Goal: Task Accomplishment & Management: Use online tool/utility

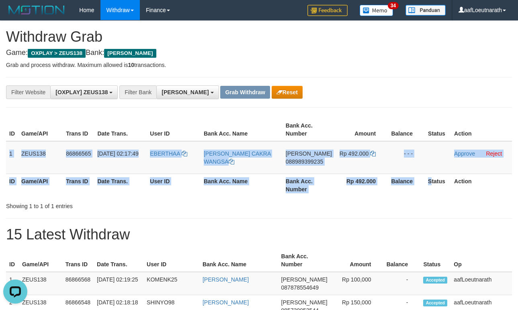
drag, startPoint x: 8, startPoint y: 150, endPoint x: 428, endPoint y: 177, distance: 421.4
click at [428, 177] on table "ID Game/API Trans ID Date Trans. User ID Bank Acc. Name Bank Acc. Number Amount…" at bounding box center [259, 157] width 506 height 78
copy table "1 ZEUS138 86866565 [DATE] 02:17:49 [PERSON_NAME] [PERSON_NAME] CAKRA WANGSA [PE…"
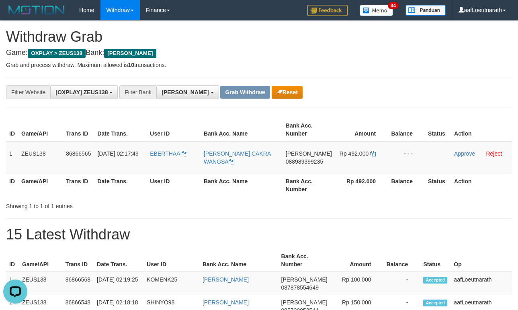
click at [6, 196] on div "ID Game/API Trans ID Date Trans. User ID Bank Acc. Name Bank Acc. Number Amount…" at bounding box center [259, 157] width 518 height 83
drag, startPoint x: 10, startPoint y: 155, endPoint x: 410, endPoint y: 159, distance: 400.4
click at [410, 159] on tr "1 ZEUS138 86866565 [DATE] 02:17:49 [GEOGRAPHIC_DATA] [PERSON_NAME] CAKRA WANGSA…" at bounding box center [259, 157] width 506 height 33
copy tr "1 ZEUS138 86866565 [DATE] 02:17:49 [PERSON_NAME] [PERSON_NAME] CAKRA WANGSA [PE…"
click at [301, 159] on span "088989399235" at bounding box center [304, 162] width 37 height 6
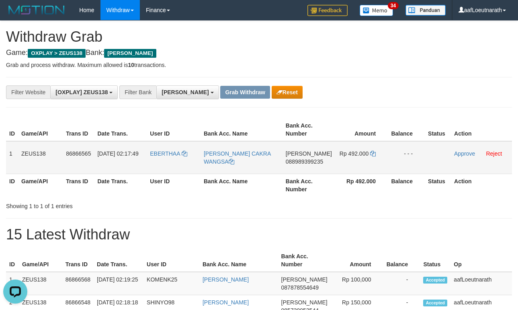
copy tr "1 ZEUS138 86866565 [DATE] 02:17:49 [PERSON_NAME] [PERSON_NAME] CAKRA WANGSA [PE…"
click at [373, 153] on td "Rp 492.000" at bounding box center [361, 157] width 53 height 33
click at [370, 154] on icon at bounding box center [373, 154] width 6 height 6
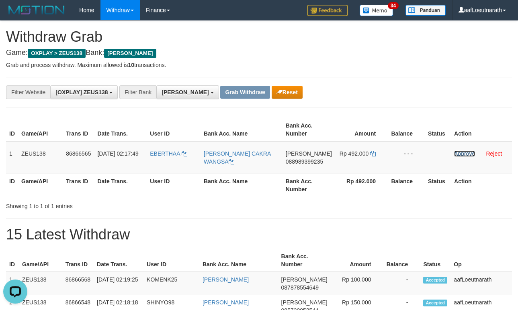
drag, startPoint x: 460, startPoint y: 156, endPoint x: 298, endPoint y: 84, distance: 176.9
click at [460, 156] on link "Approve" at bounding box center [464, 154] width 21 height 6
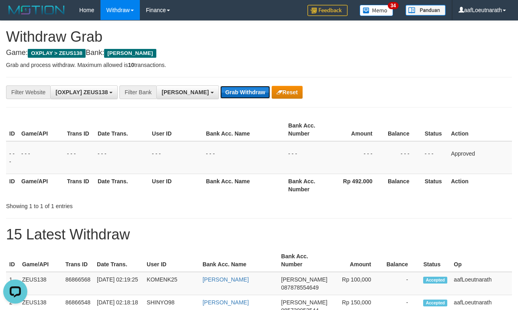
click at [223, 92] on button "Grab Withdraw" at bounding box center [244, 92] width 49 height 13
